Goal: Find specific page/section: Find specific page/section

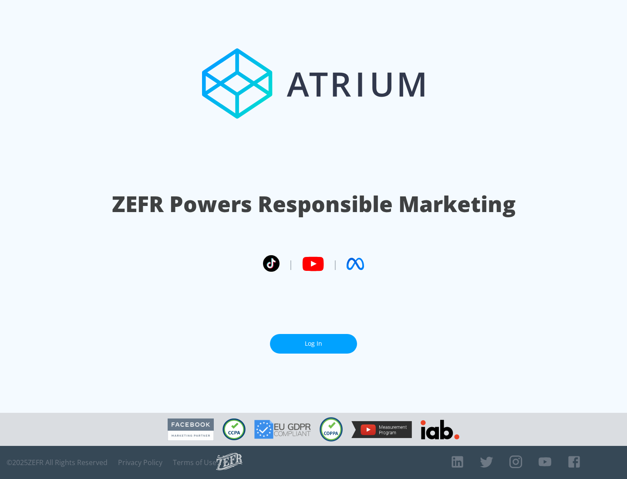
click at [314, 340] on link "Log In" at bounding box center [313, 344] width 87 height 20
